Goal: Browse casually

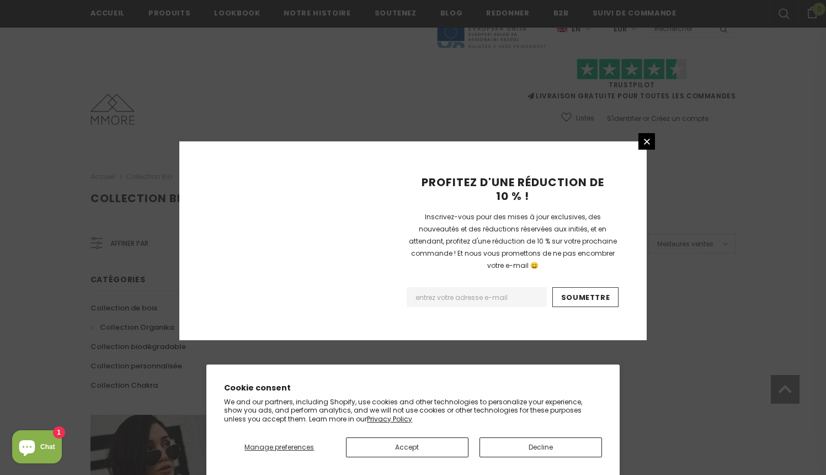
scroll to position [683, 0]
